Goal: Information Seeking & Learning: Learn about a topic

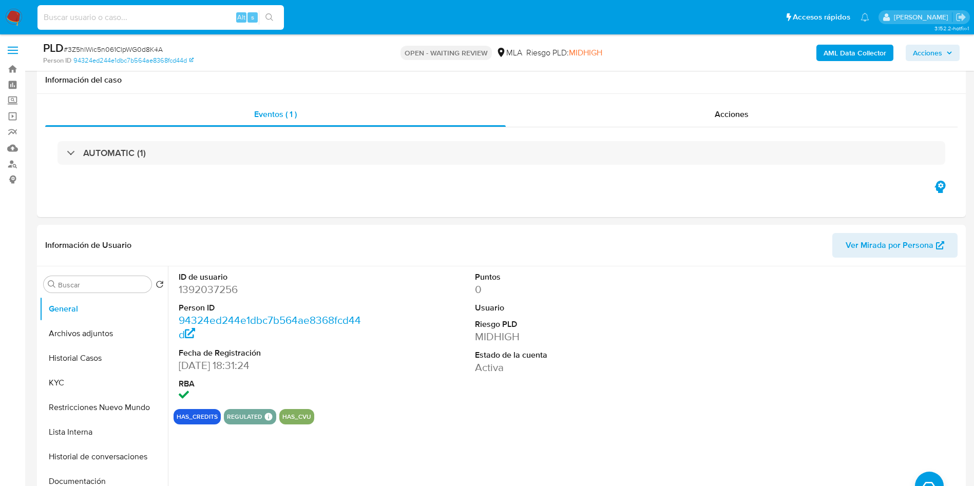
select select "10"
click at [200, 21] on input at bounding box center [160, 17] width 246 height 13
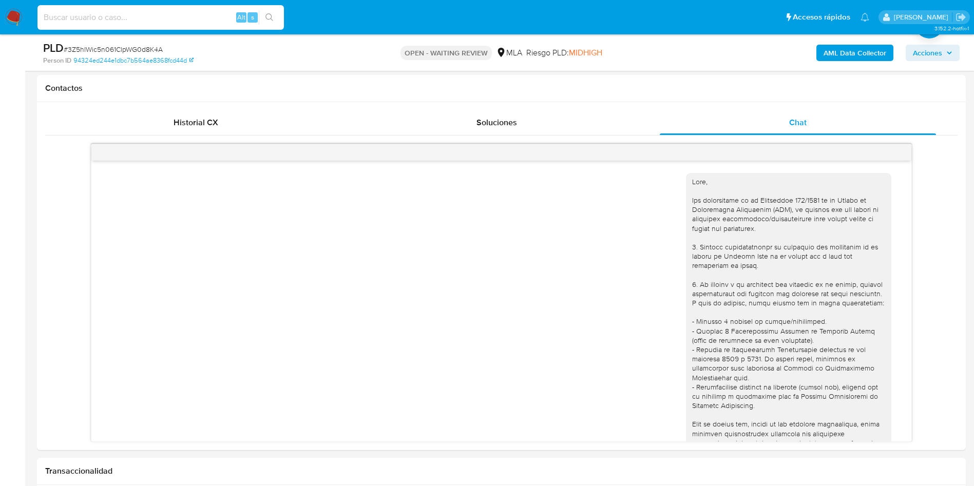
scroll to position [821, 0]
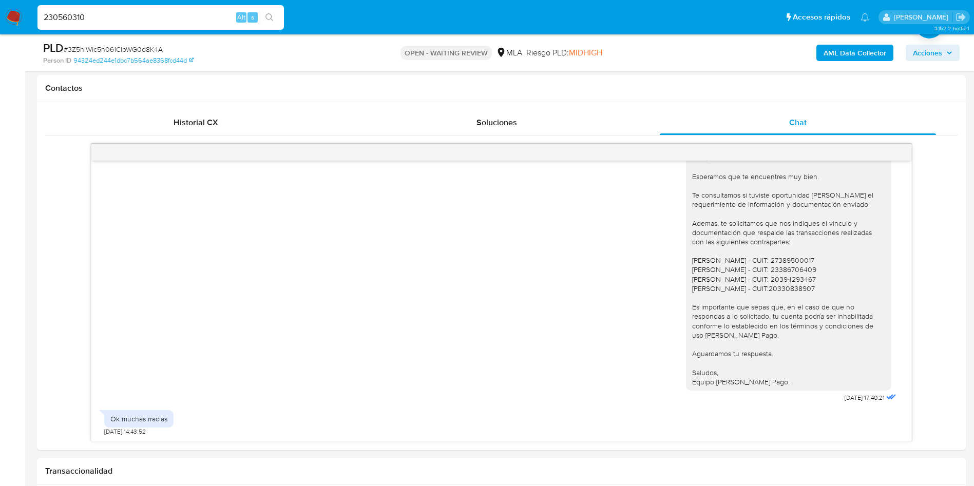
type input "230560310"
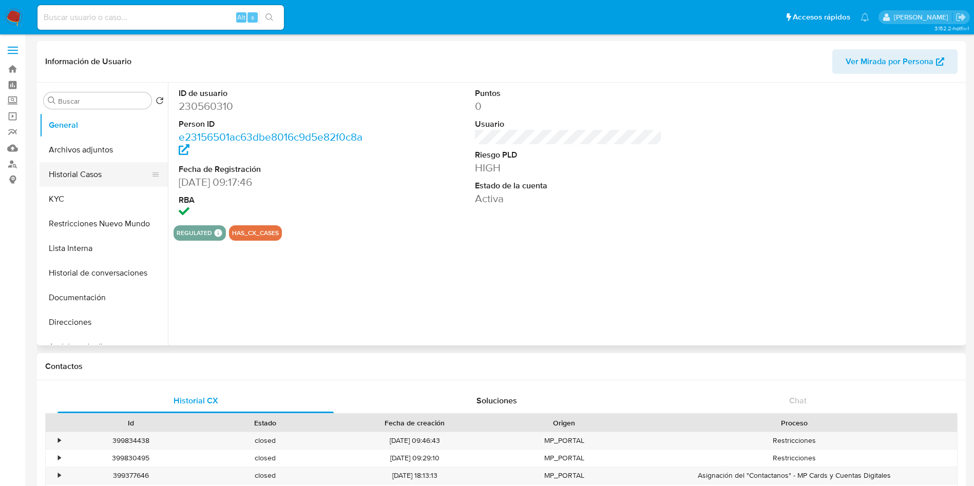
select select "10"
click at [110, 226] on button "Restricciones Nuevo Mundo" at bounding box center [100, 223] width 120 height 25
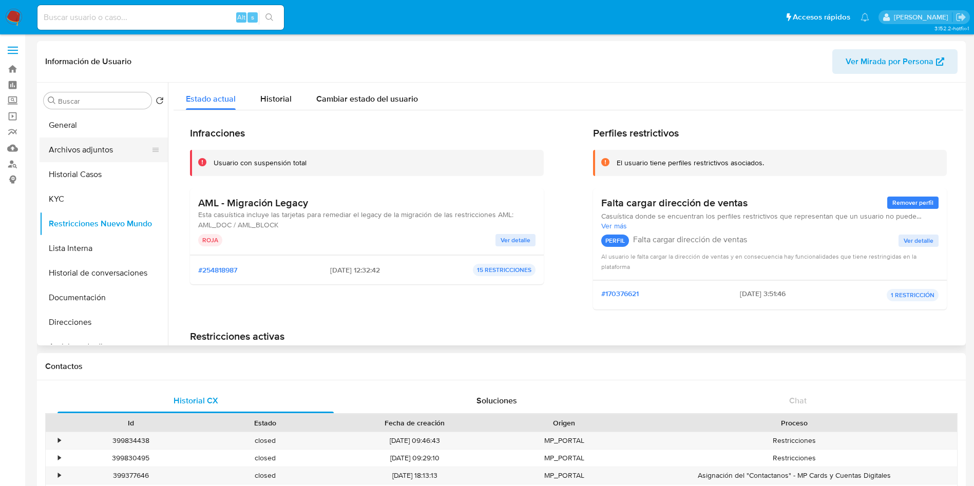
click at [97, 143] on button "Archivos adjuntos" at bounding box center [100, 150] width 120 height 25
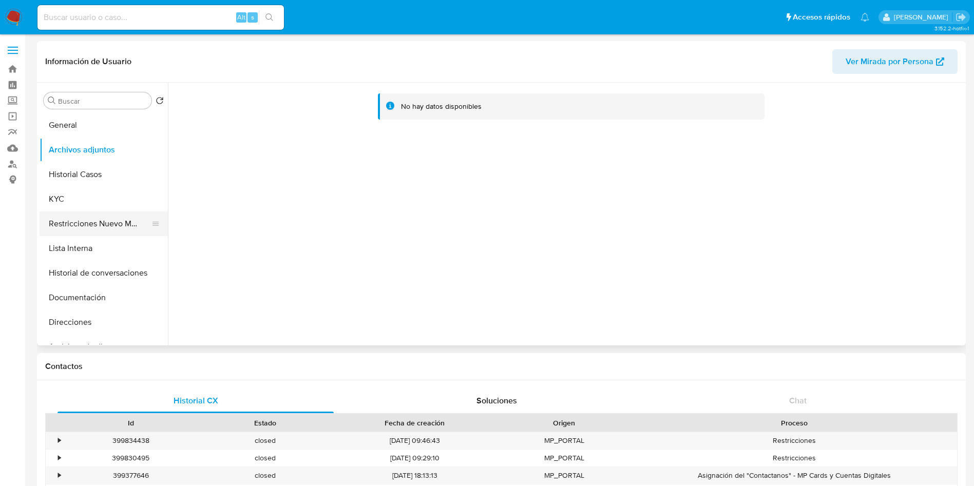
click at [118, 211] on button "Restricciones Nuevo Mundo" at bounding box center [100, 223] width 120 height 25
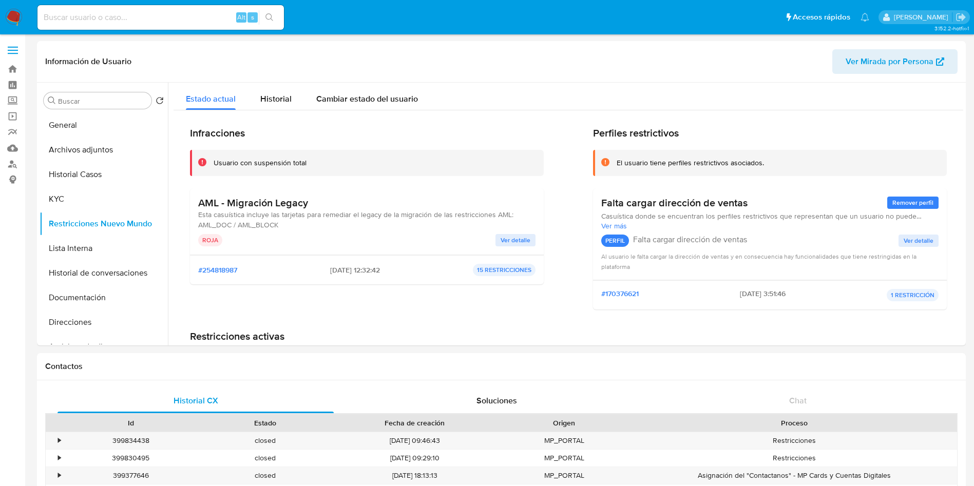
click at [502, 237] on span "Ver detalle" at bounding box center [515, 240] width 30 height 10
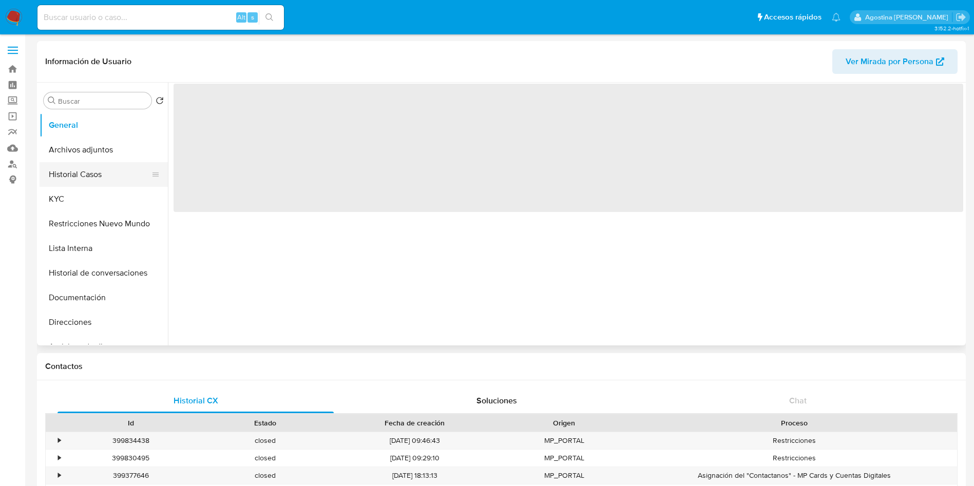
click at [60, 172] on button "Historial Casos" at bounding box center [100, 174] width 120 height 25
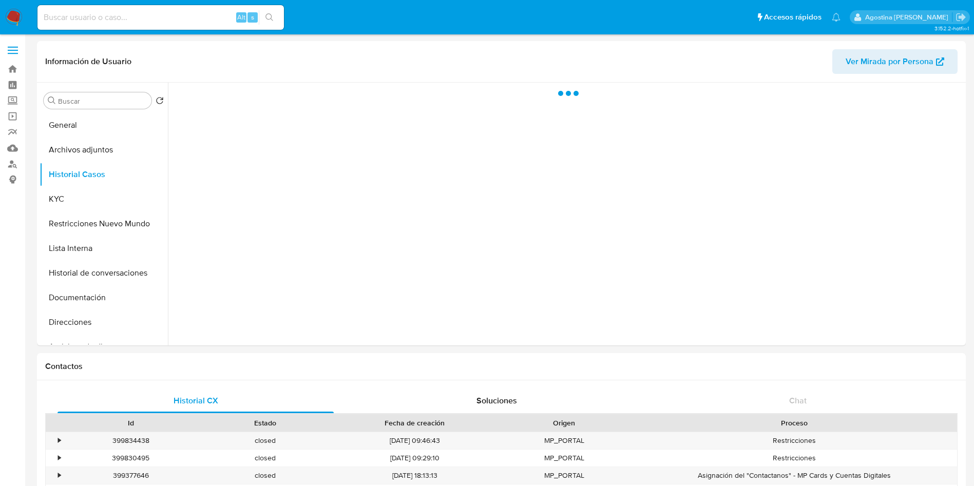
select select "10"
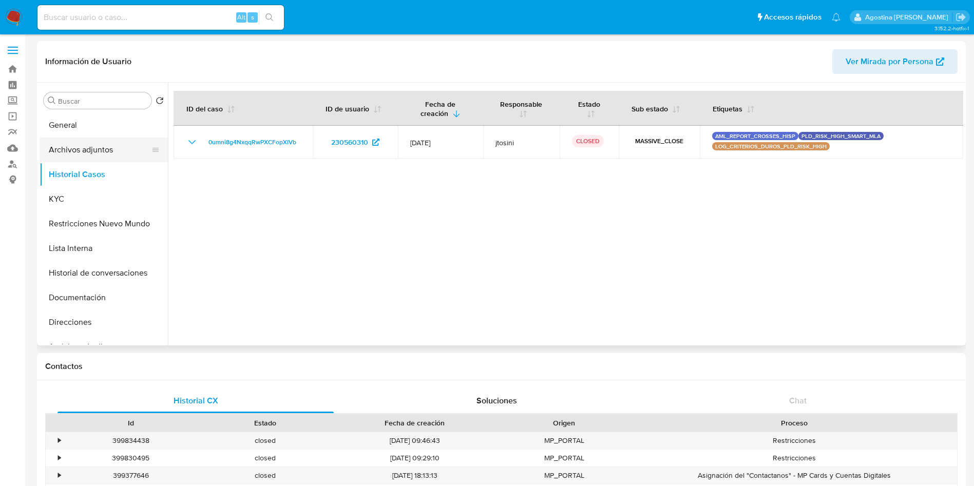
click at [113, 152] on button "Archivos adjuntos" at bounding box center [100, 150] width 120 height 25
